Goal: Transaction & Acquisition: Purchase product/service

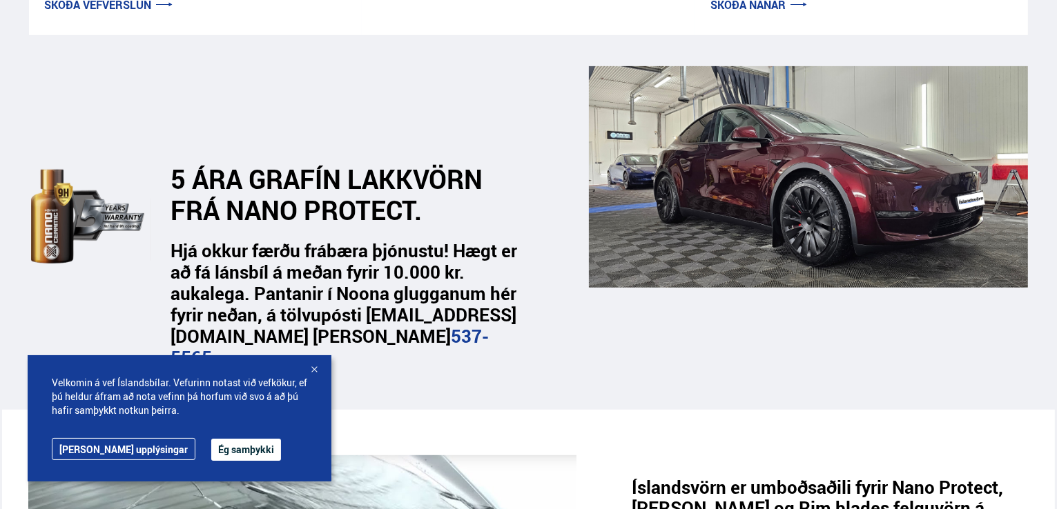
scroll to position [466, 0]
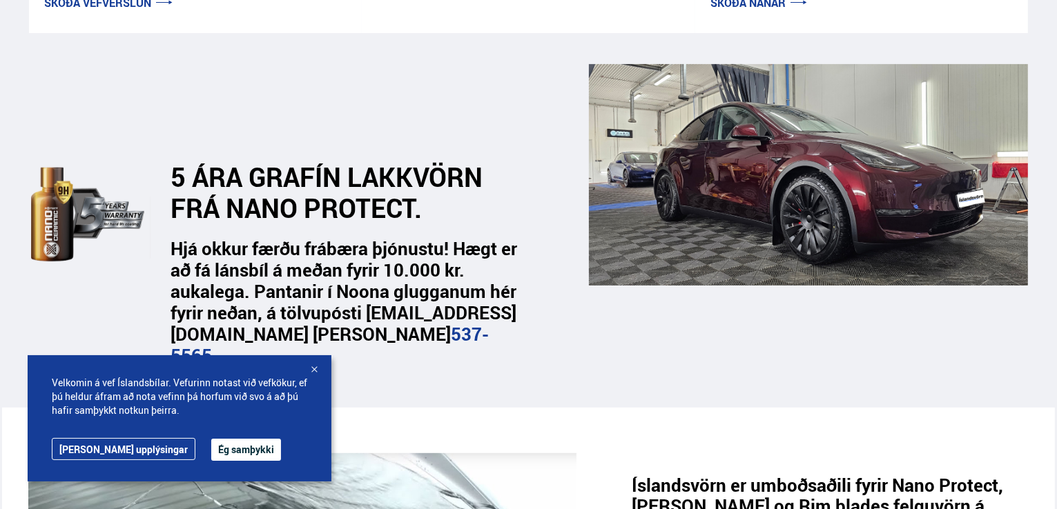
click at [314, 369] on div at bounding box center [314, 371] width 14 height 14
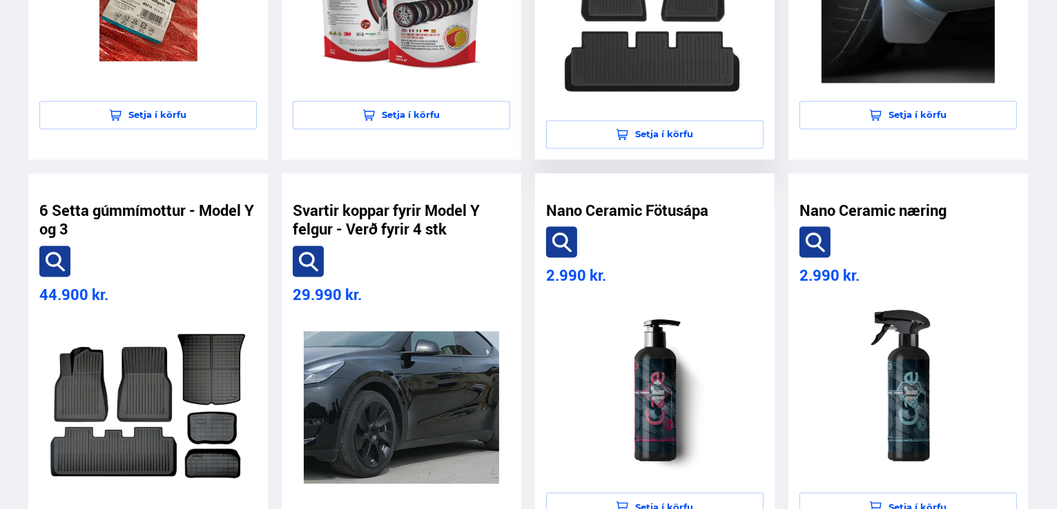
scroll to position [2821, 0]
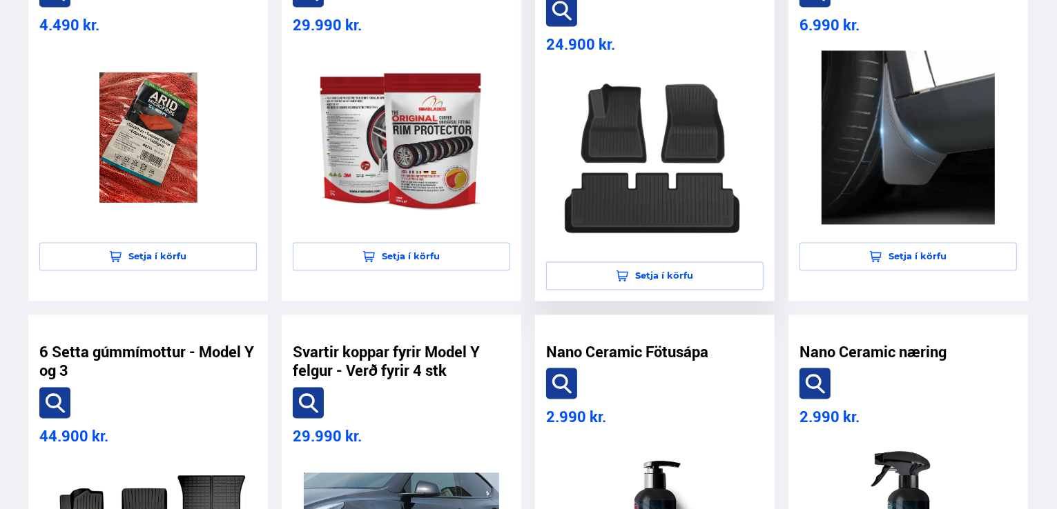
click at [667, 140] on img at bounding box center [654, 157] width 195 height 174
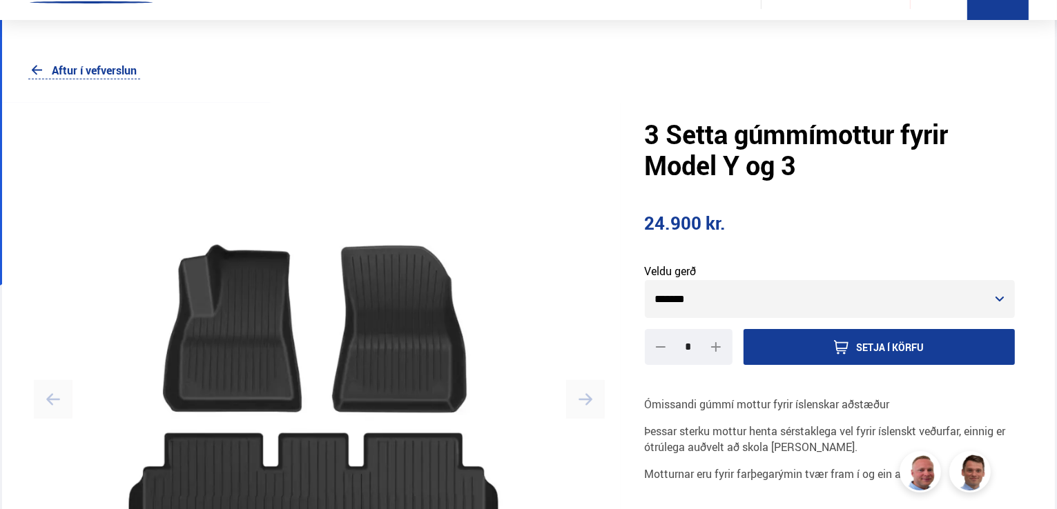
scroll to position [95, 0]
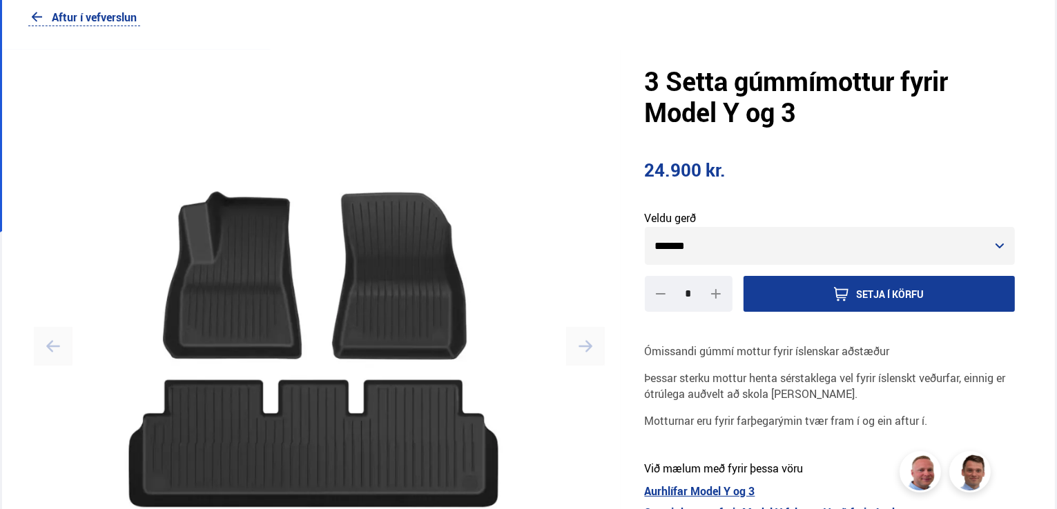
click at [1004, 246] on select "******* *******" at bounding box center [830, 246] width 371 height 38
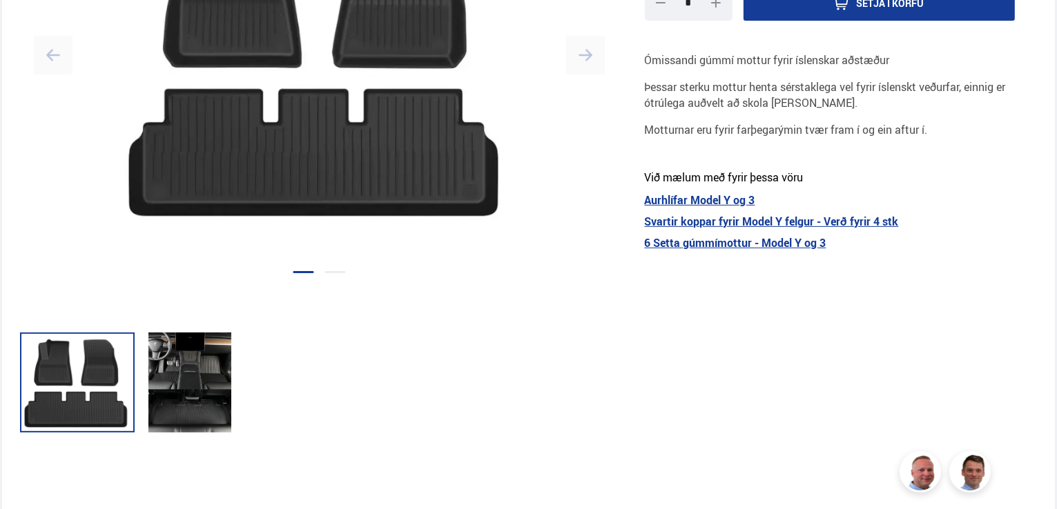
scroll to position [458, 0]
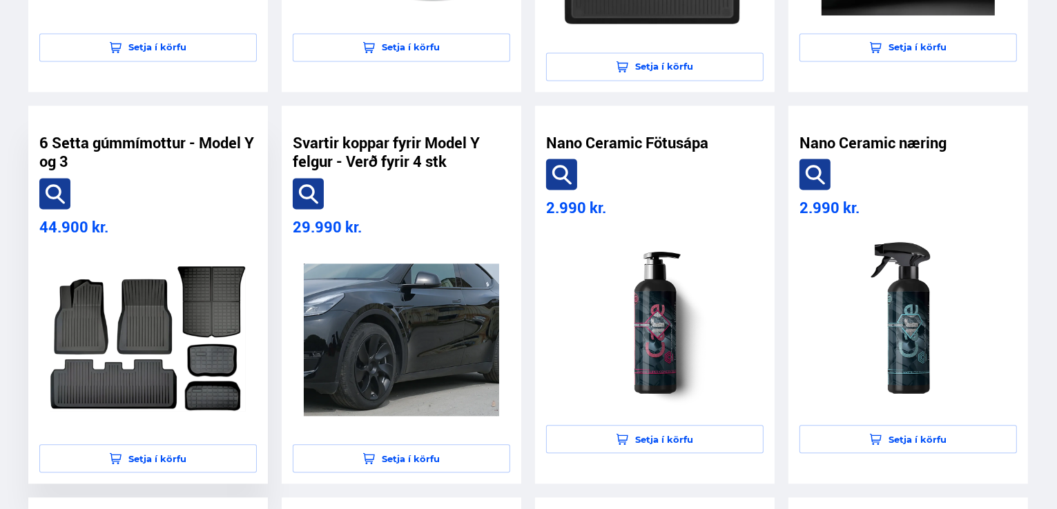
scroll to position [3088, 0]
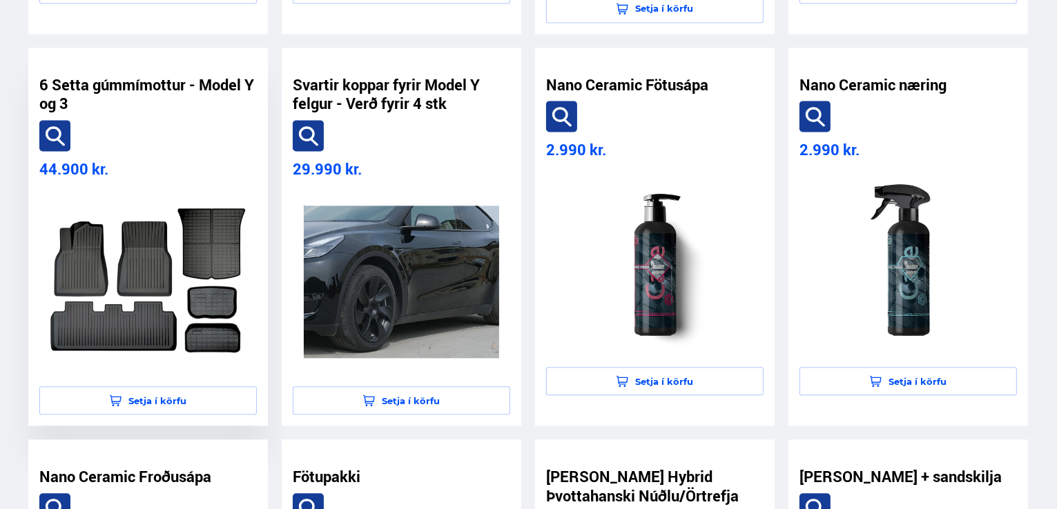
click at [145, 240] on img at bounding box center [147, 282] width 195 height 174
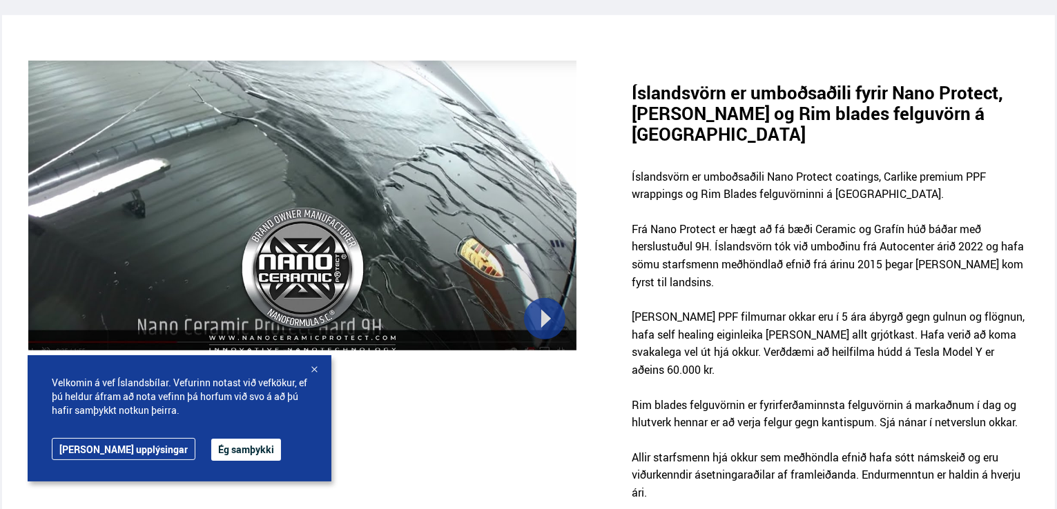
scroll to position [854, 0]
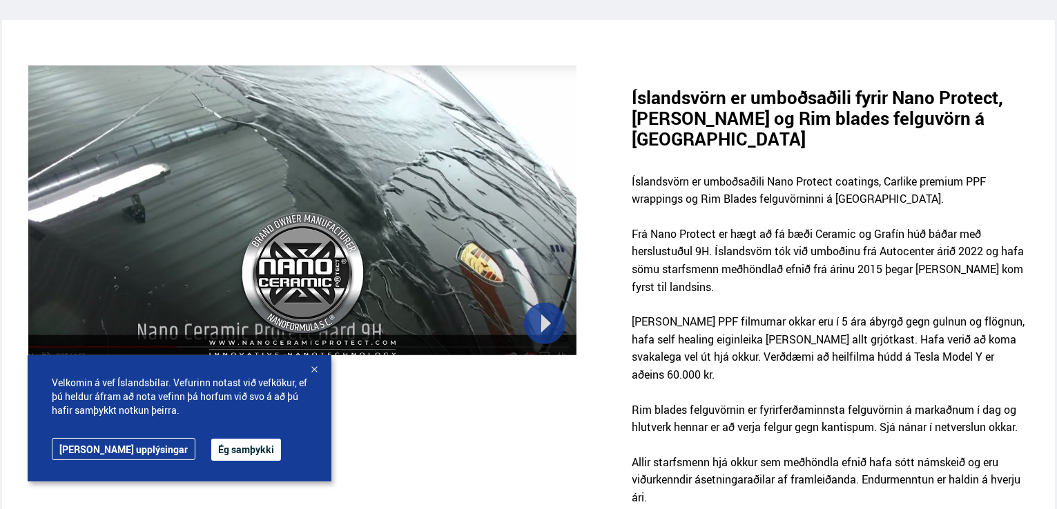
drag, startPoint x: 1049, startPoint y: 240, endPoint x: 1046, endPoint y: 104, distance: 136.7
click at [1046, 104] on div "Íslandsvörn er umboðsaðili fyrir Nano Protect, [PERSON_NAME] og Rim blades felg…" at bounding box center [528, 295] width 1053 height 459
